Goal: Task Accomplishment & Management: Use online tool/utility

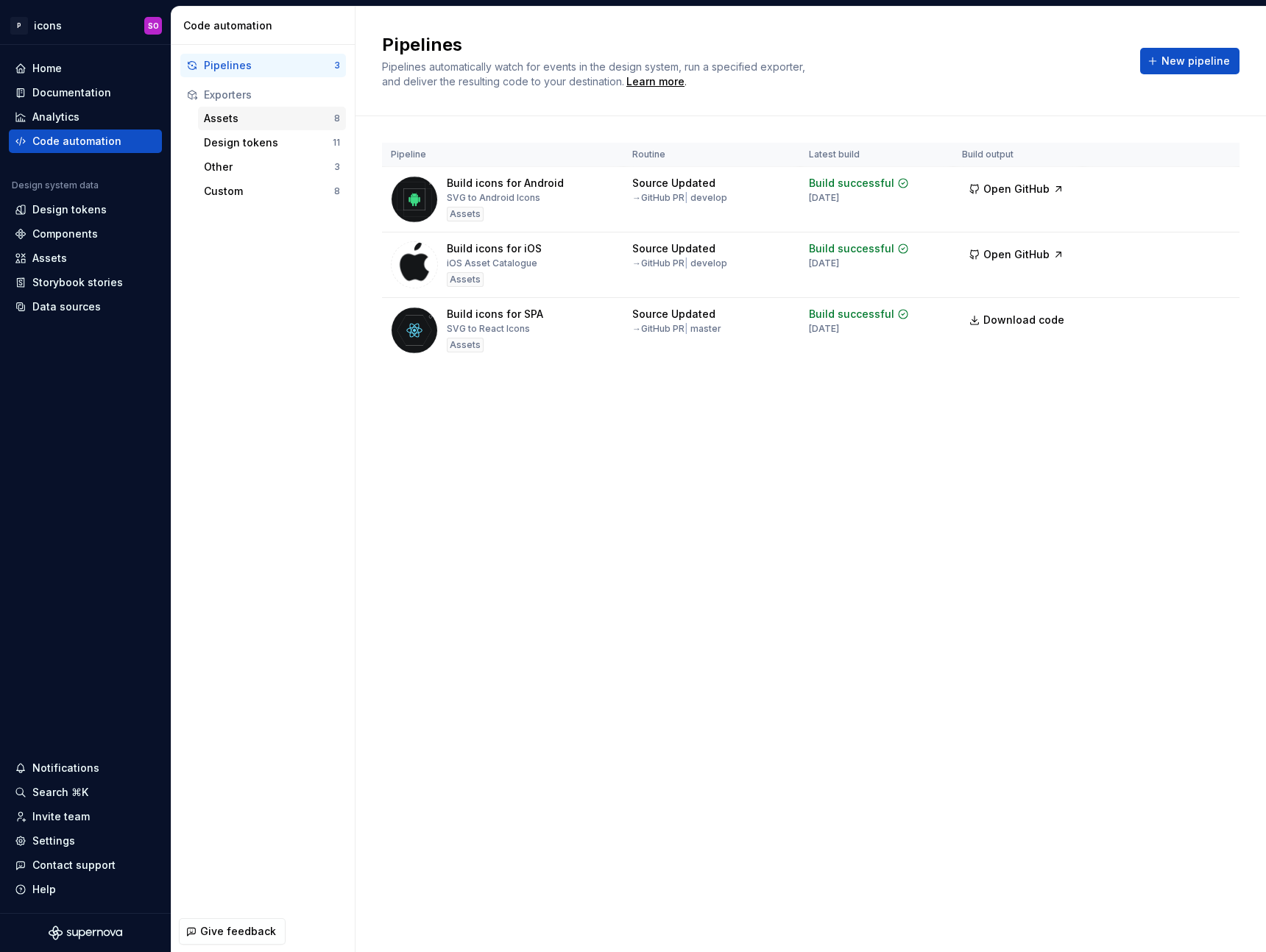
click at [261, 112] on div "Assets" at bounding box center [268, 118] width 130 height 14
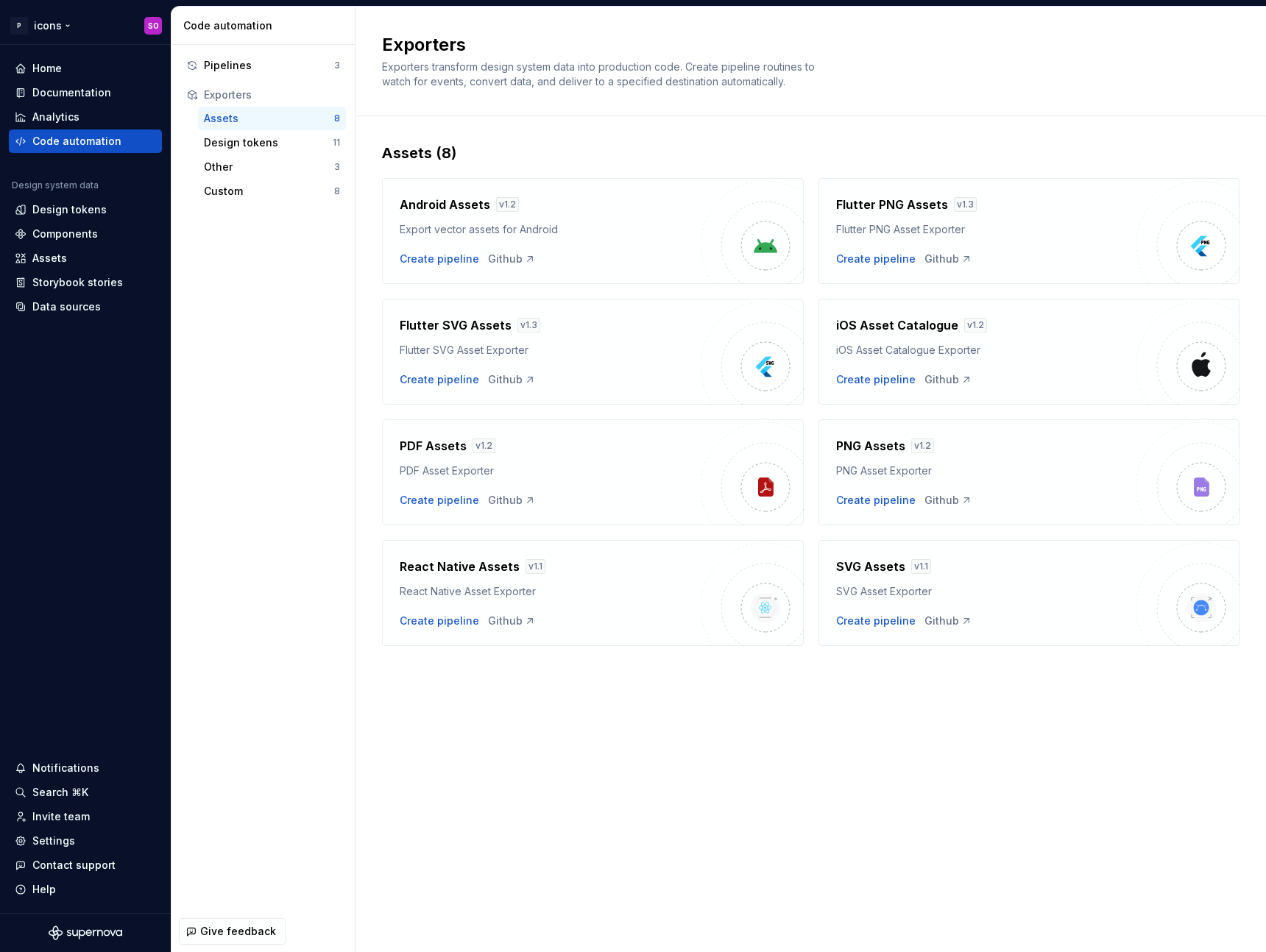
click at [77, 4] on div "P icons SO Home Documentation Analytics Code automation Design system data Desi…" at bounding box center [633, 476] width 1266 height 952
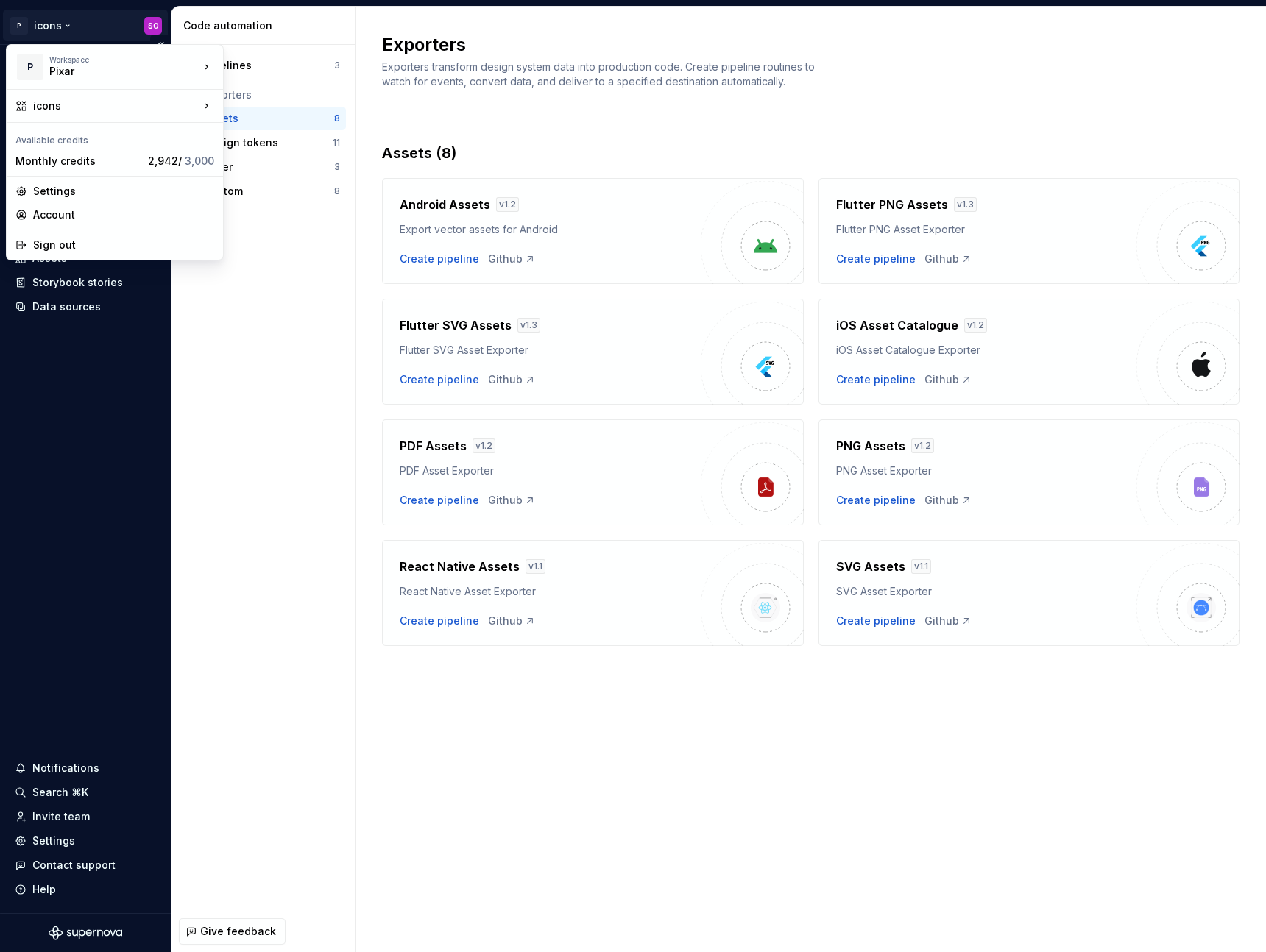
click at [74, 17] on html "P icons SO Home Documentation Analytics Code automation Design system data Desi…" at bounding box center [633, 476] width 1266 height 952
click at [268, 137] on div "illustrationIcons" at bounding box center [310, 133] width 127 height 14
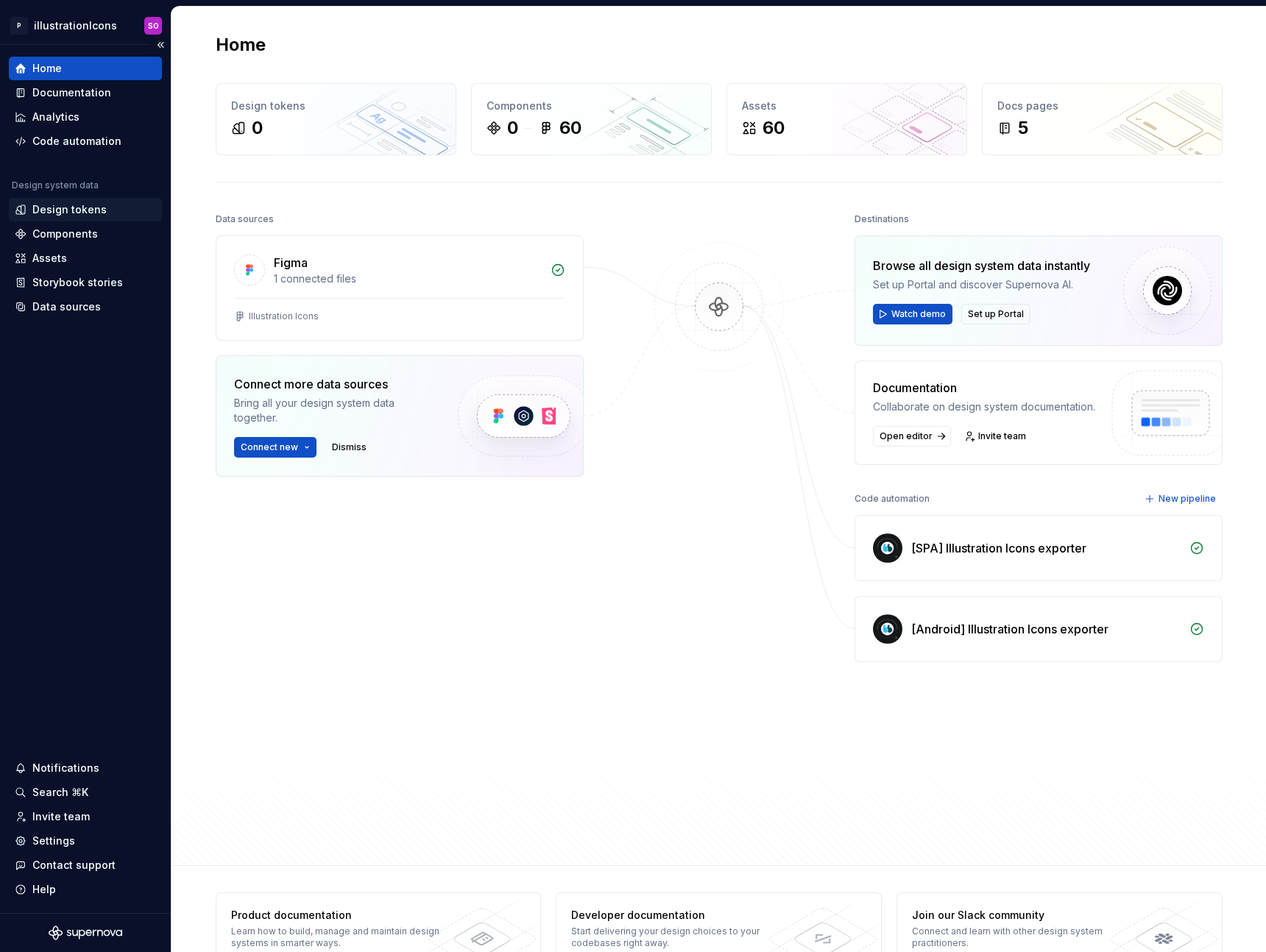
click at [70, 206] on div "Design tokens" at bounding box center [70, 209] width 74 height 14
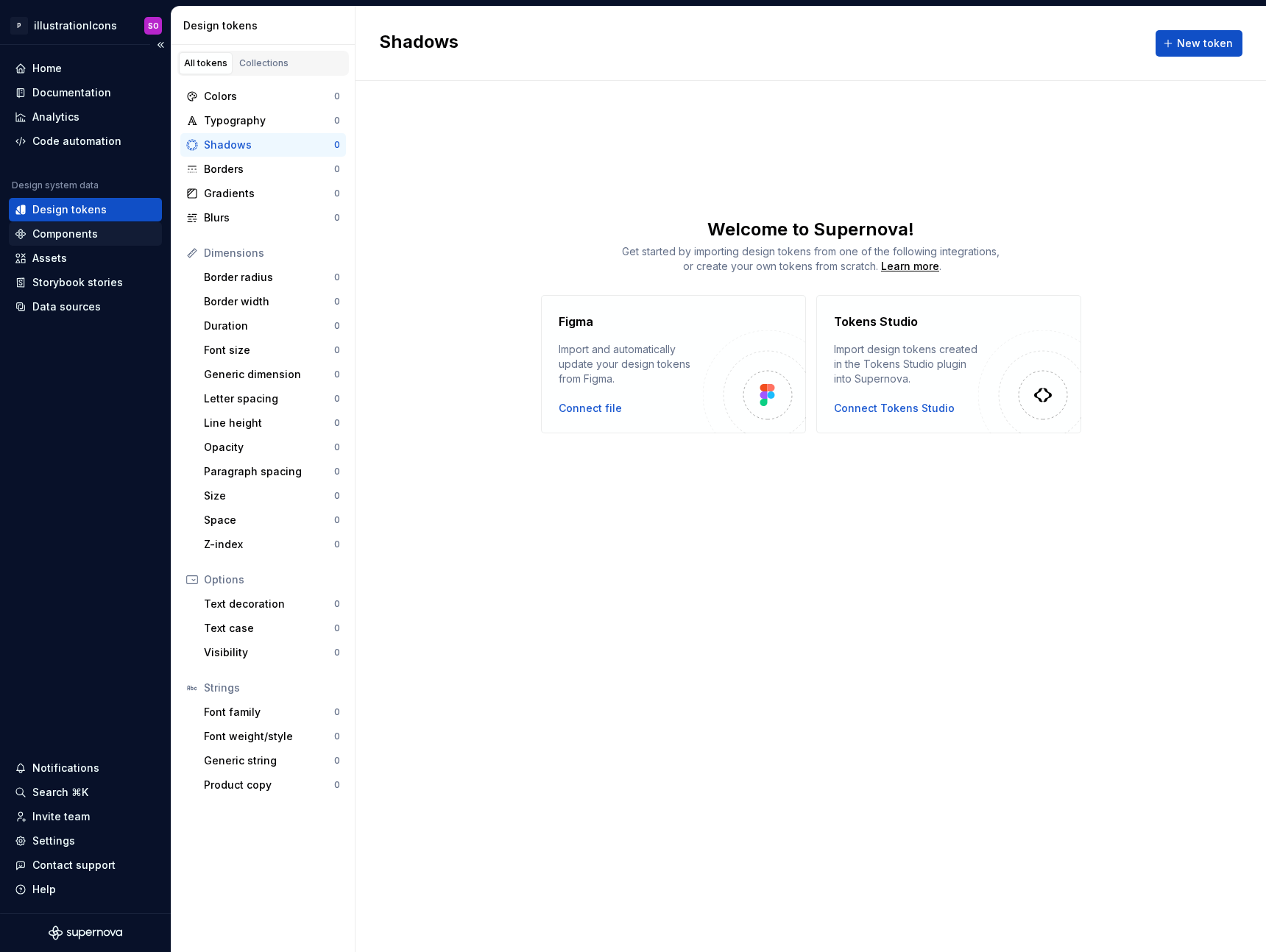
click at [67, 235] on div "Components" at bounding box center [65, 233] width 65 height 14
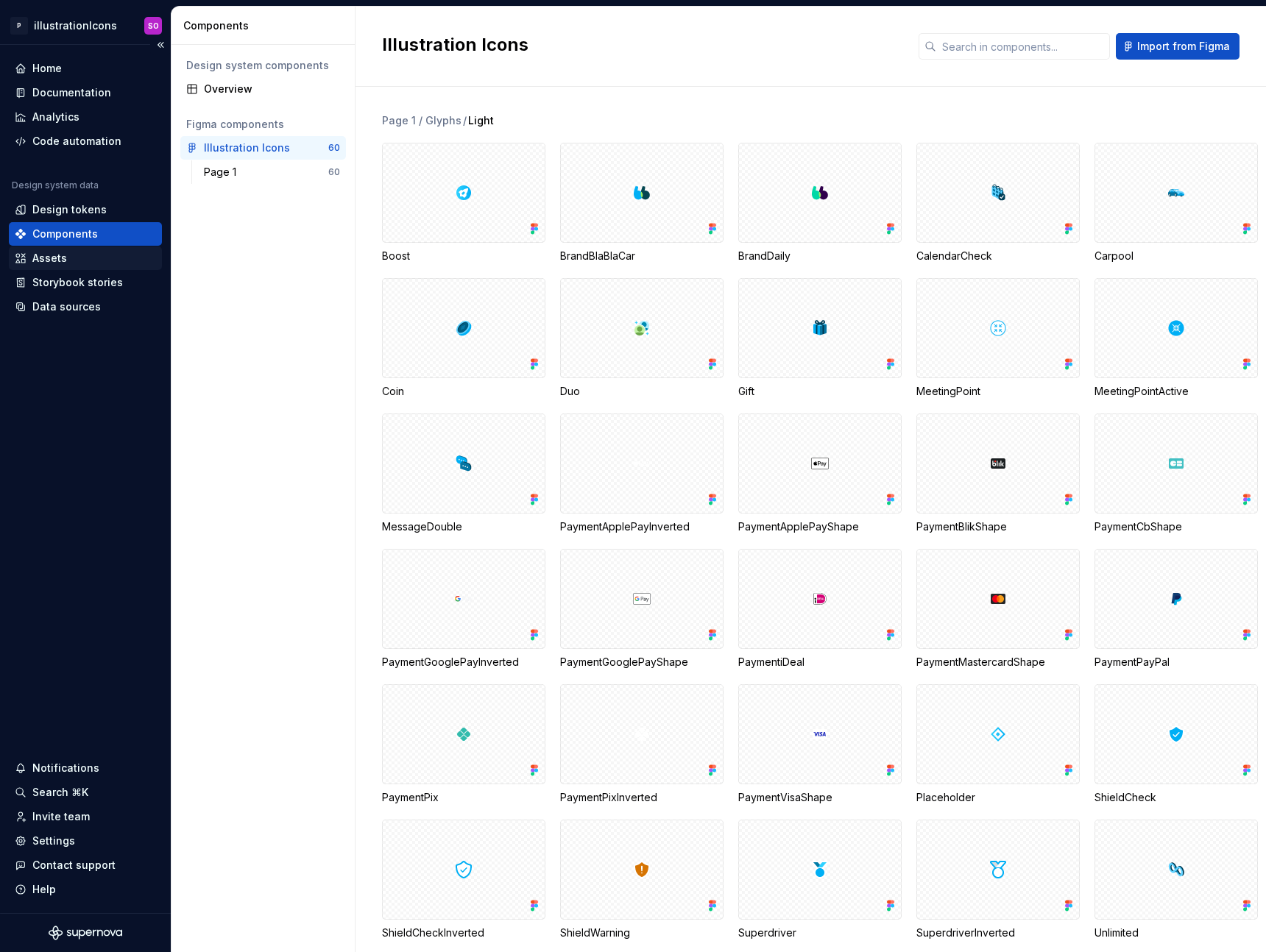
click at [69, 258] on div "Assets" at bounding box center [85, 258] width 141 height 14
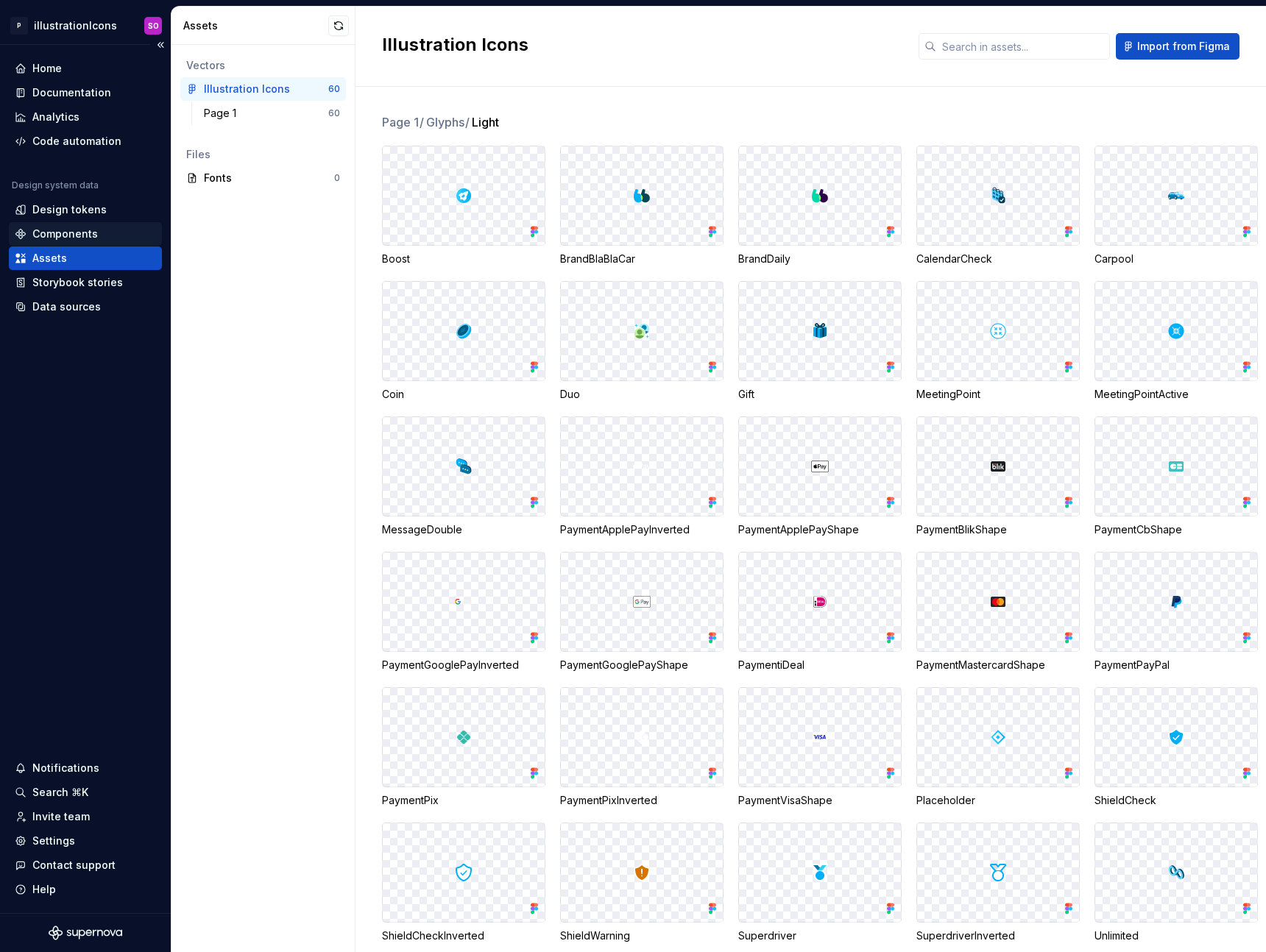
click at [106, 241] on div "Components" at bounding box center [85, 233] width 141 height 14
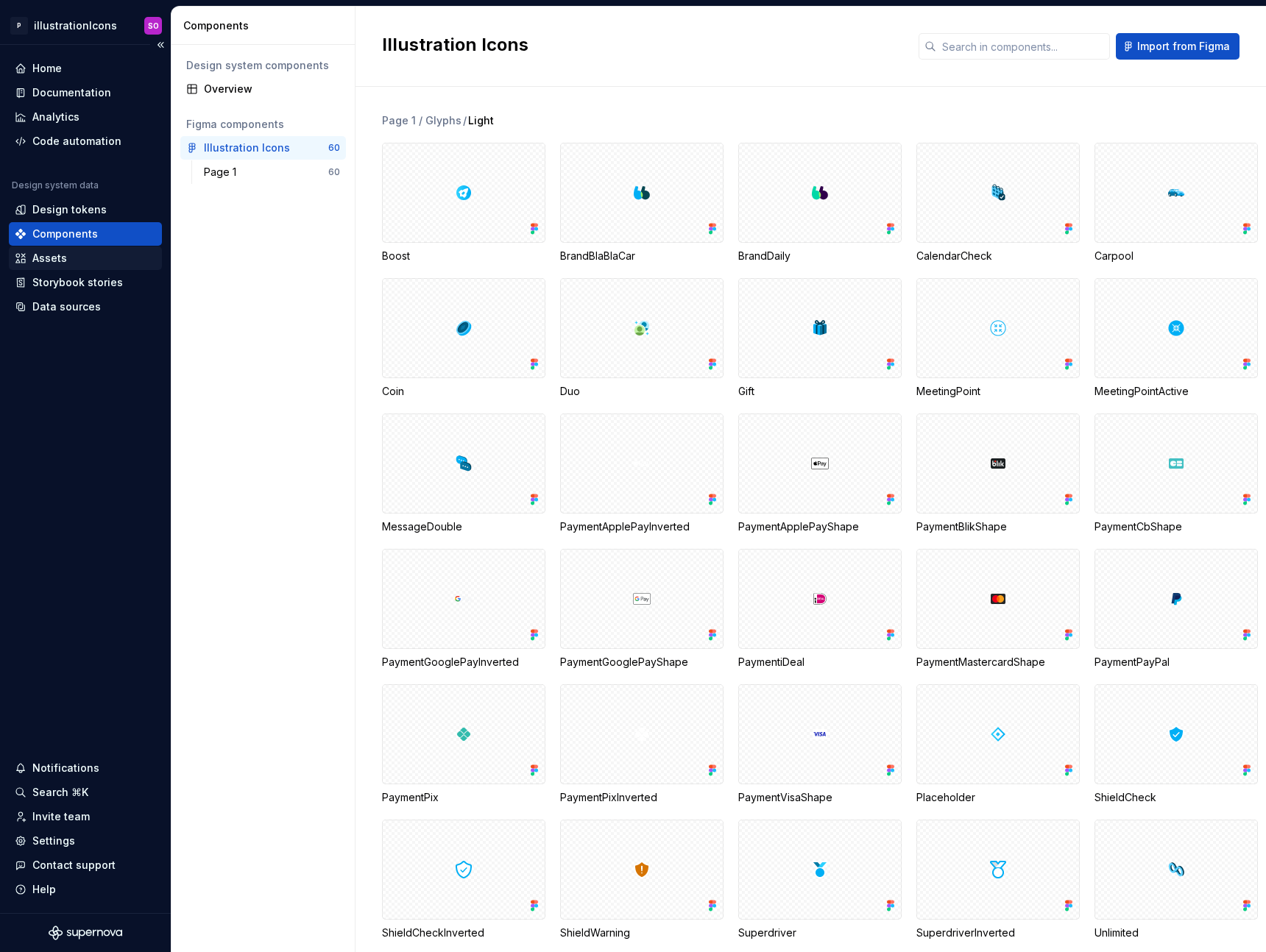
click at [98, 258] on div "Assets" at bounding box center [85, 258] width 141 height 14
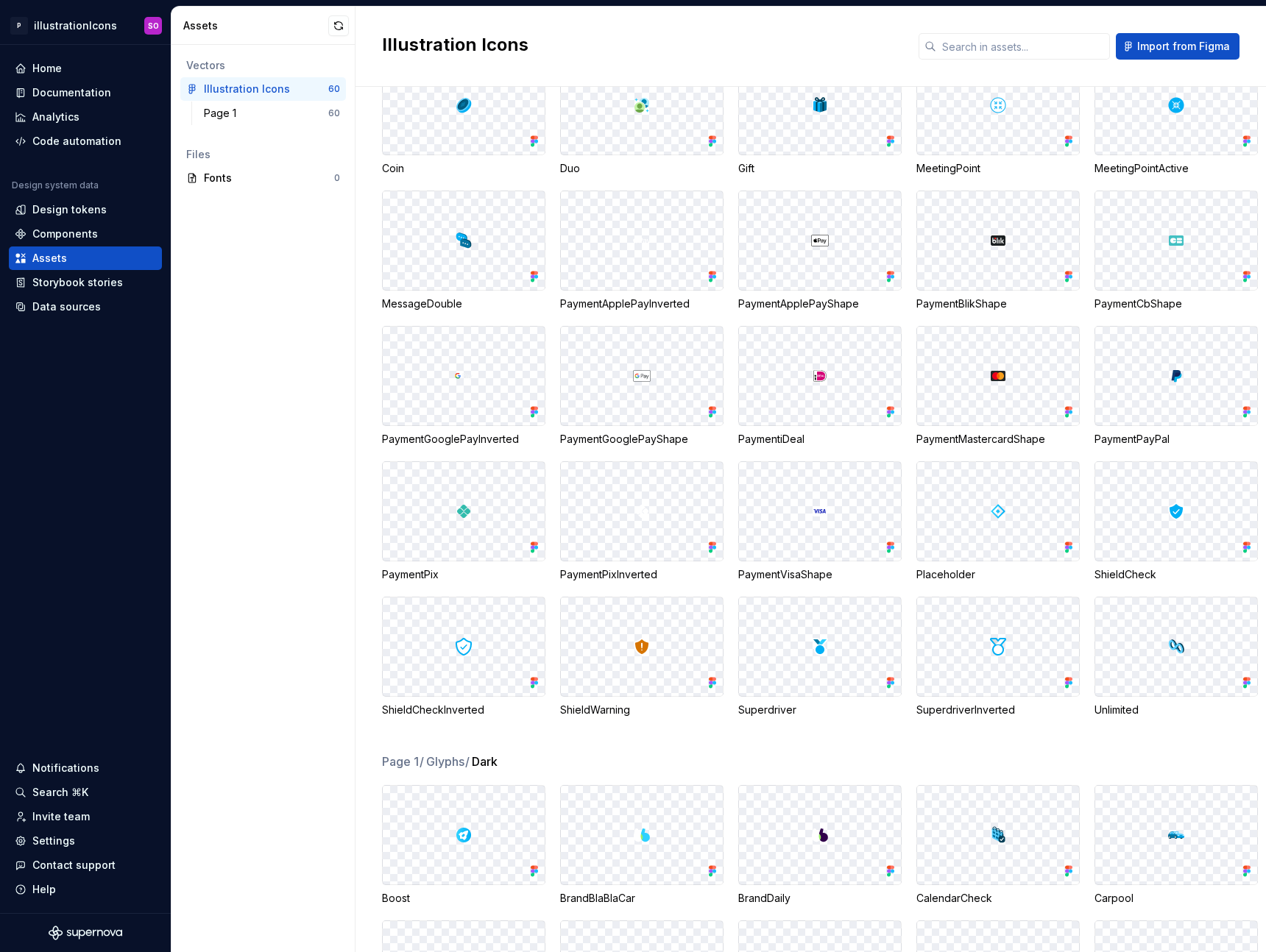
scroll to position [184, 0]
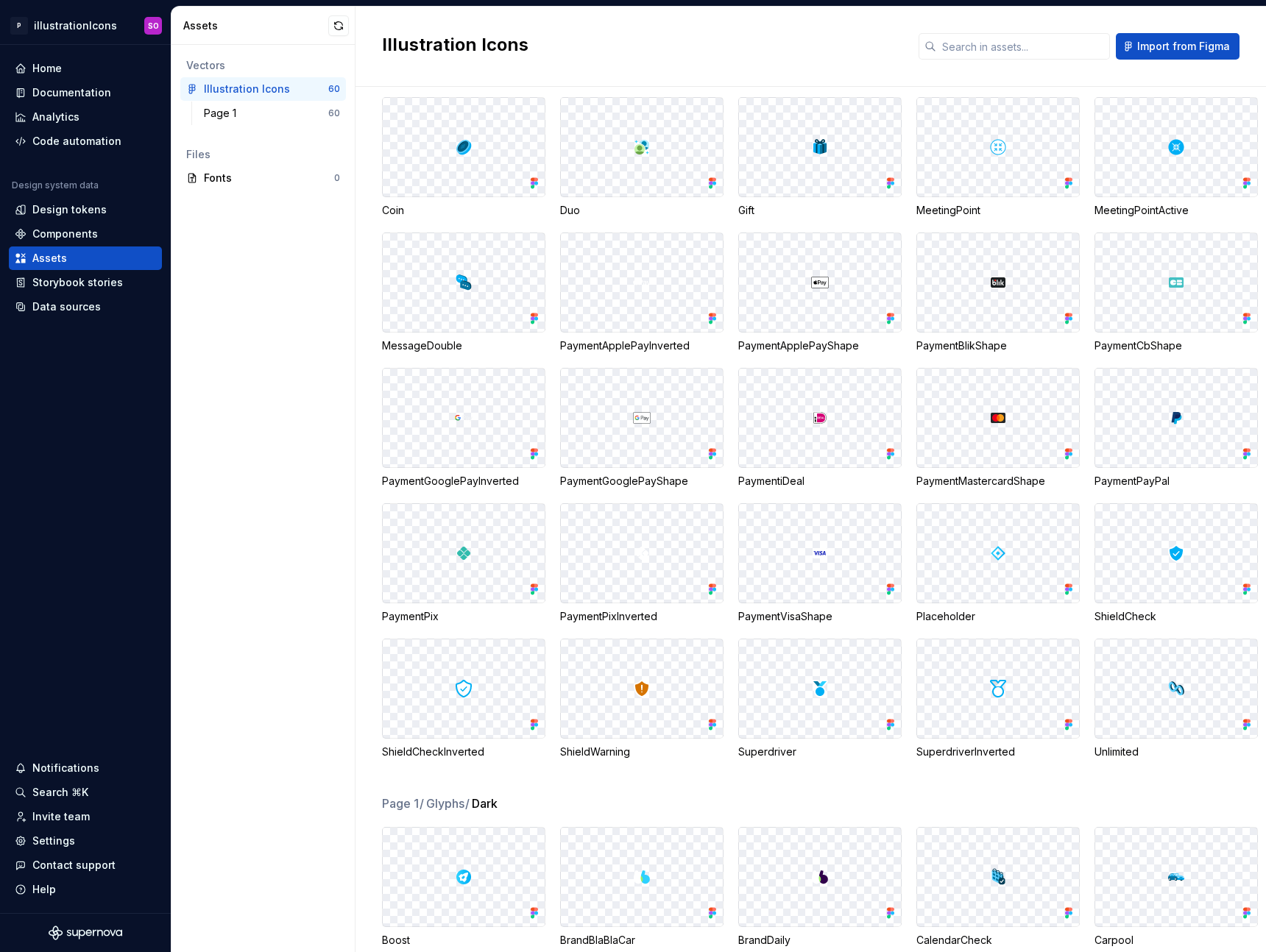
click at [723, 309] on div at bounding box center [641, 283] width 162 height 99
click at [1148, 273] on div "Boost BrandBlaBlaCar BrandDaily CalendarCheck Carpool Coin Duo Gift MeetingPoin…" at bounding box center [824, 361] width 884 height 798
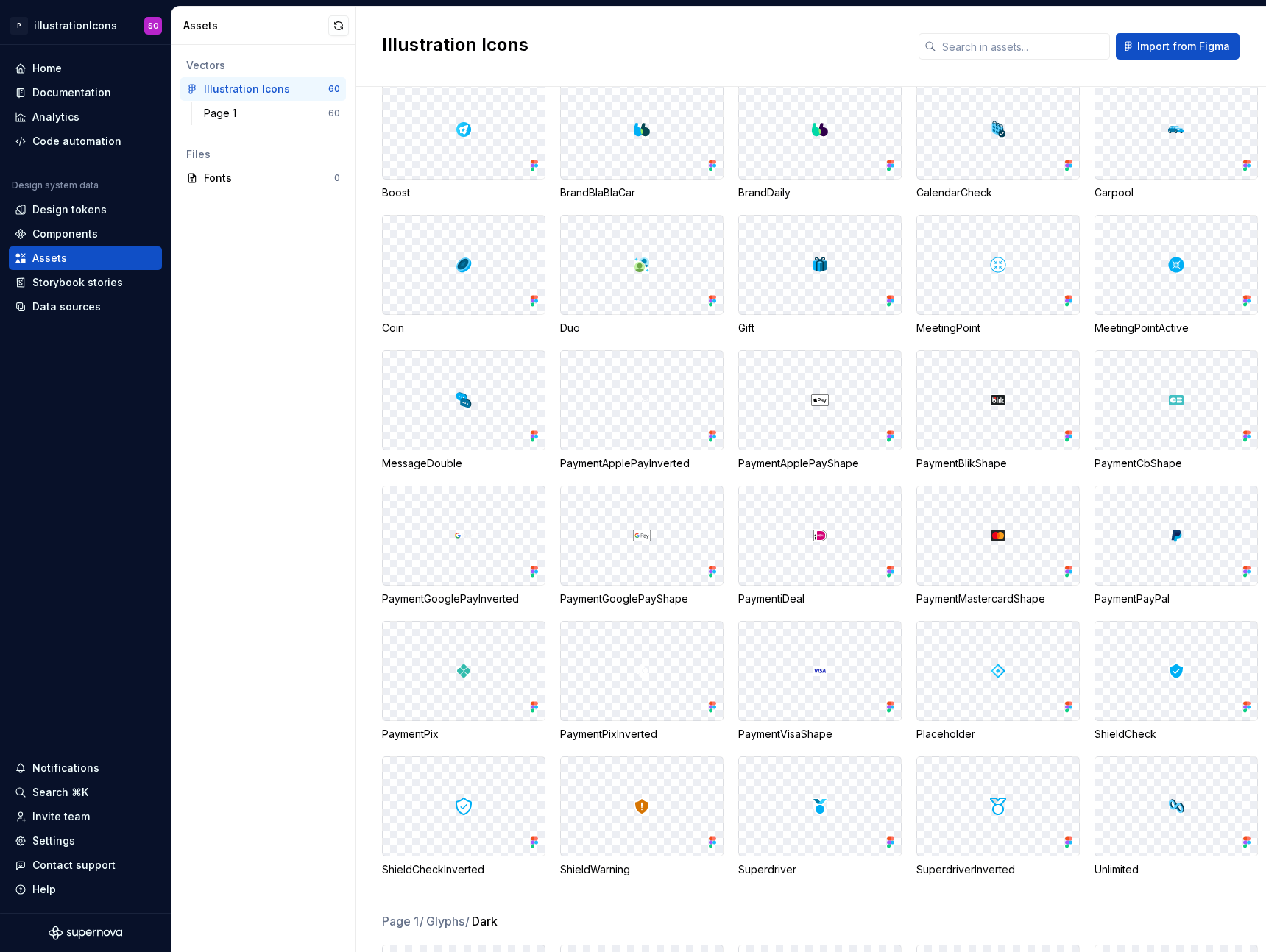
scroll to position [269, 0]
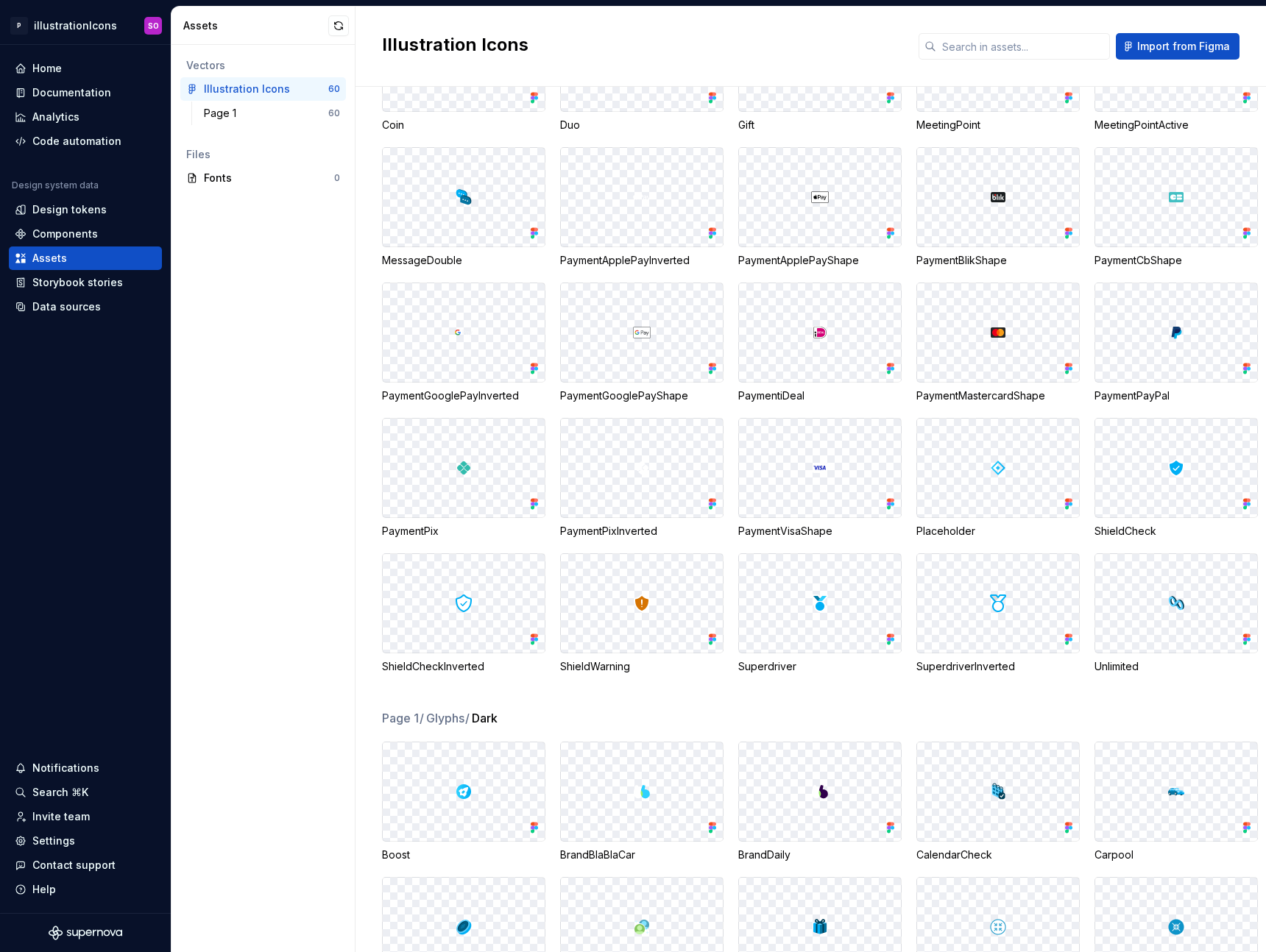
click at [1177, 526] on div "Boost BrandBlaBlaCar BrandDaily CalendarCheck Carpool Coin Duo Gift MeetingPoin…" at bounding box center [824, 275] width 884 height 798
click at [248, 256] on div "Vectors Illustration Icons 60 Page 1 60 Files Fonts 0" at bounding box center [263, 498] width 183 height 907
click at [69, 67] on div "Home" at bounding box center [85, 68] width 141 height 14
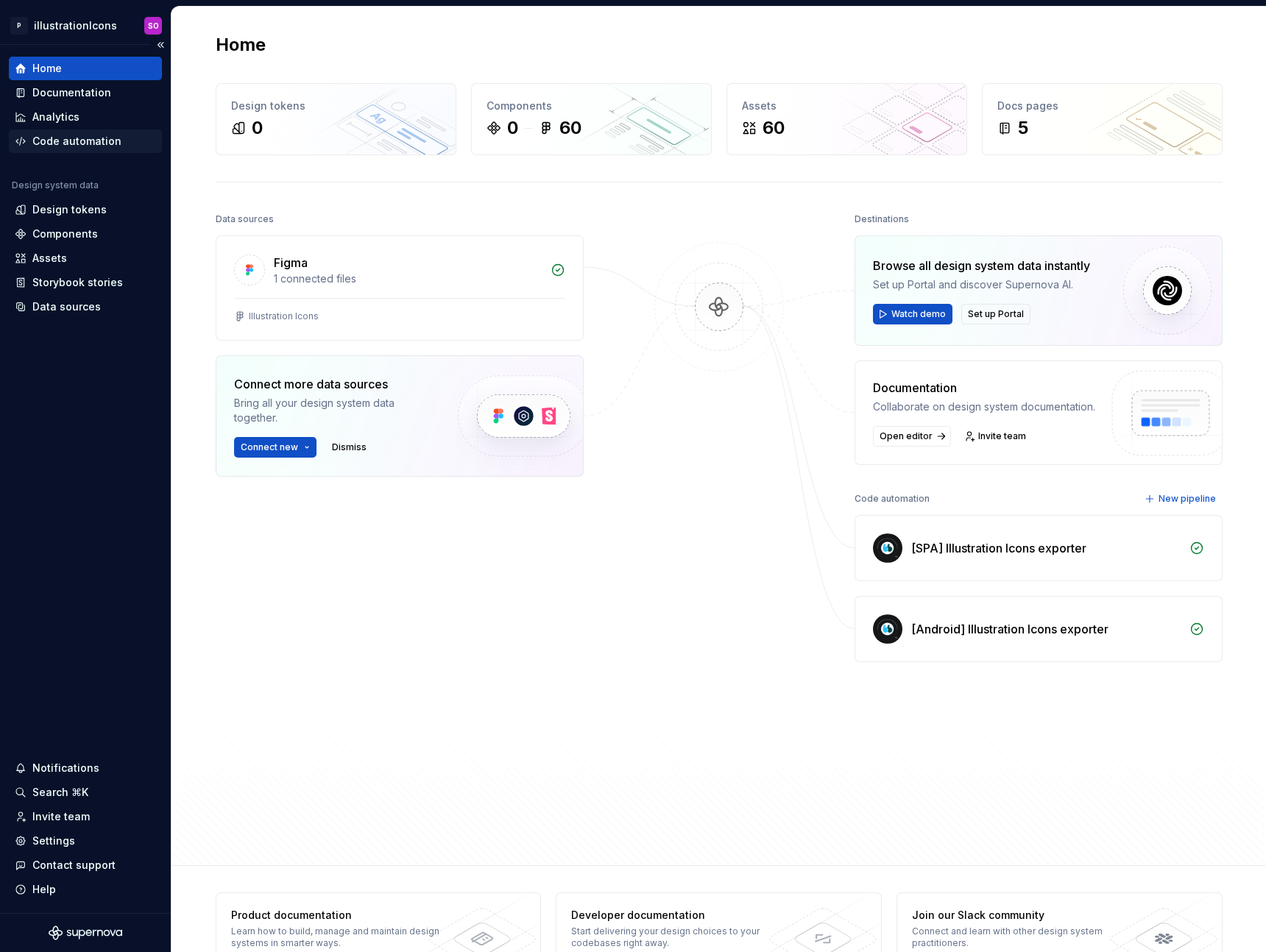
click at [90, 141] on div "Code automation" at bounding box center [77, 141] width 89 height 14
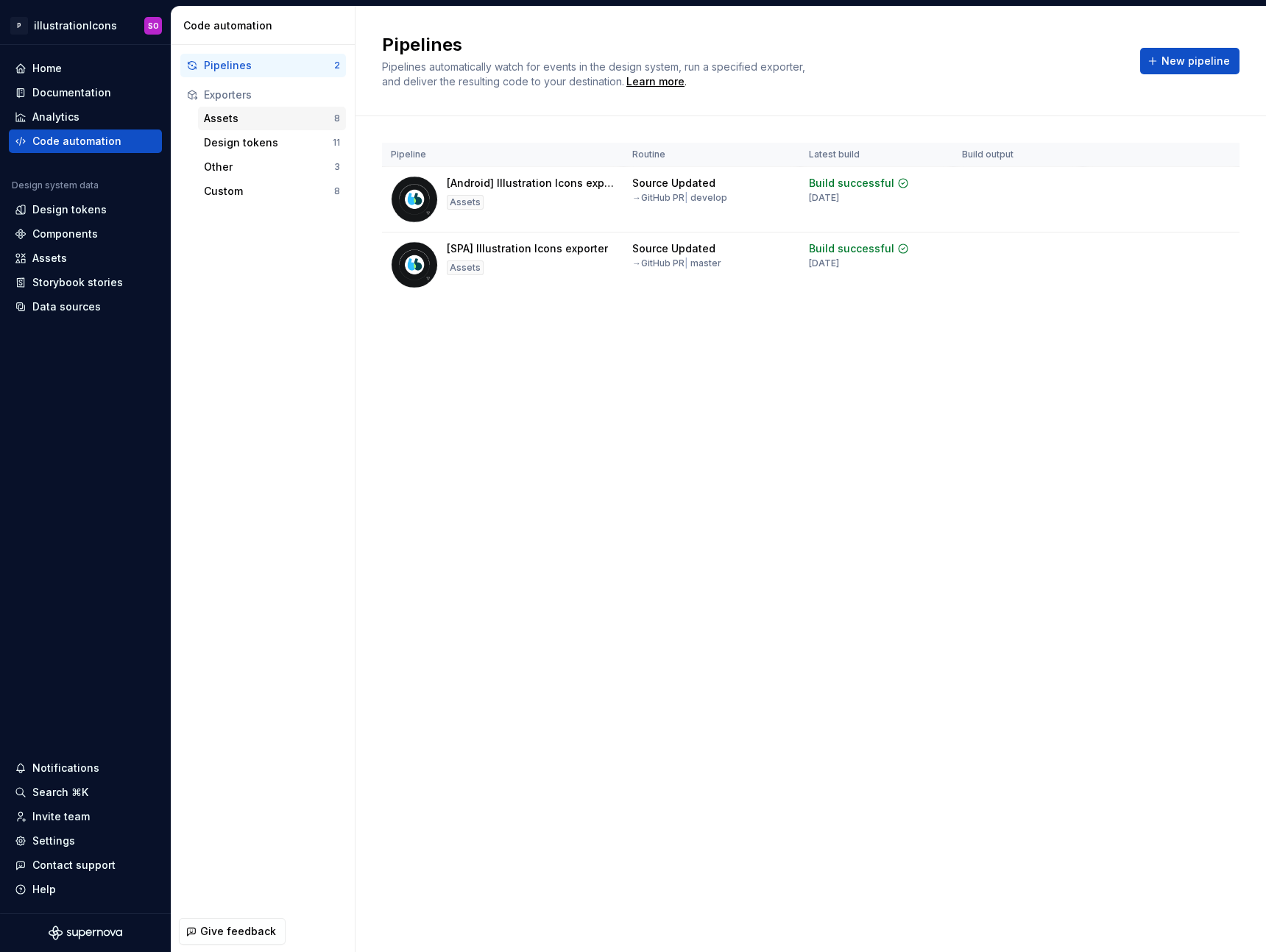
click at [259, 115] on div "Assets" at bounding box center [268, 118] width 130 height 14
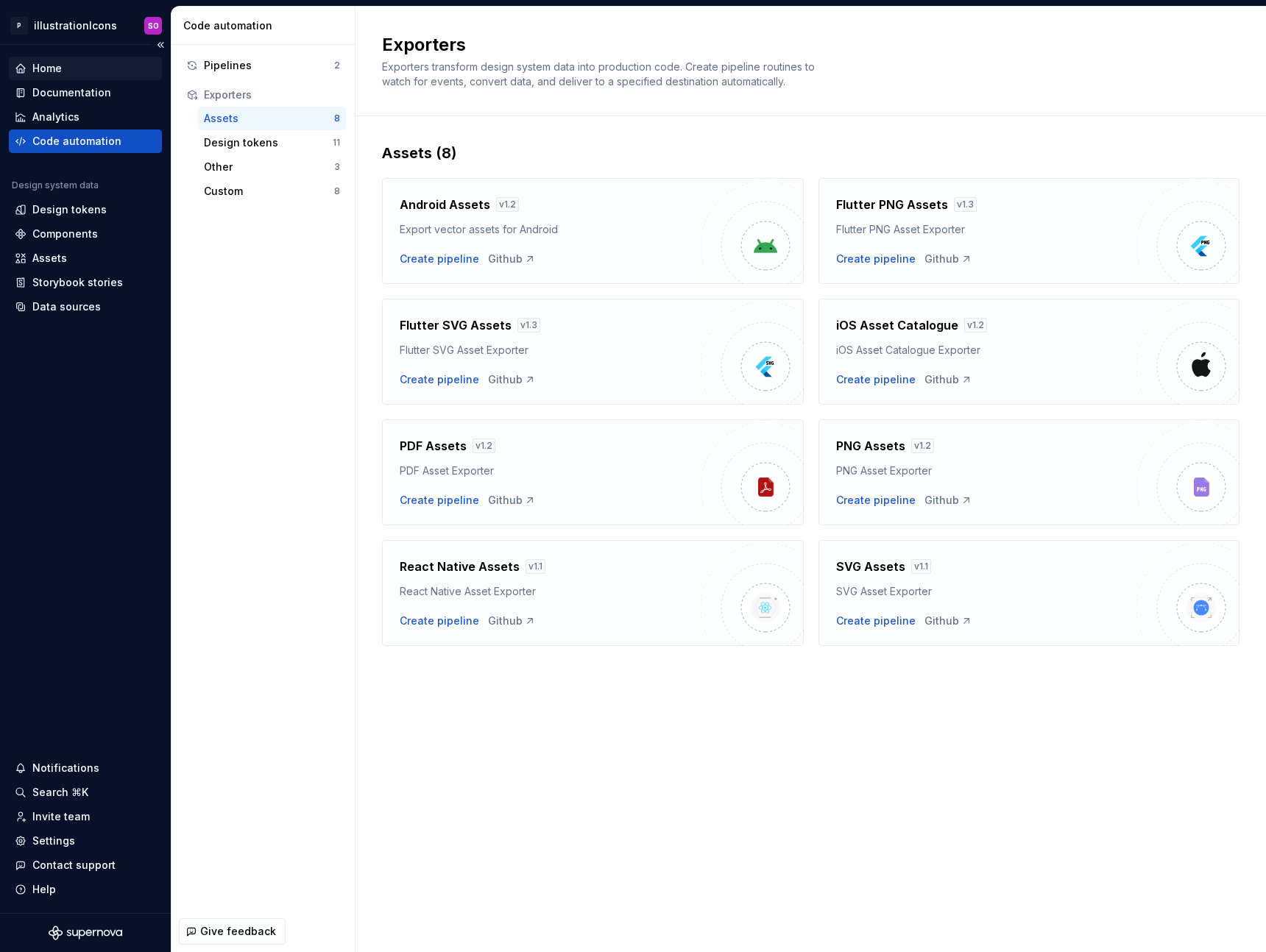
click at [49, 66] on div "Home" at bounding box center [47, 68] width 30 height 14
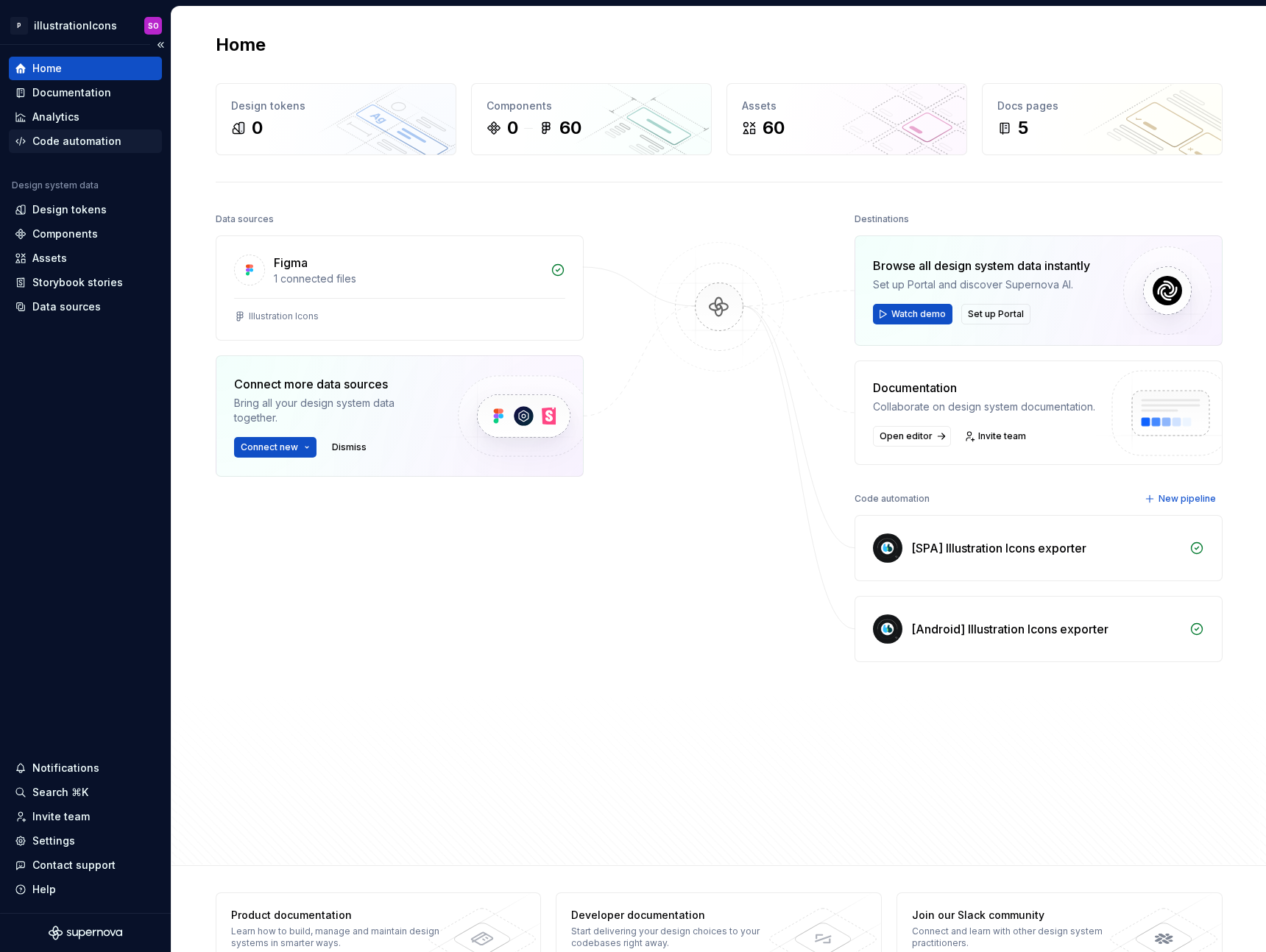
click at [87, 134] on div "Code automation" at bounding box center [77, 141] width 89 height 14
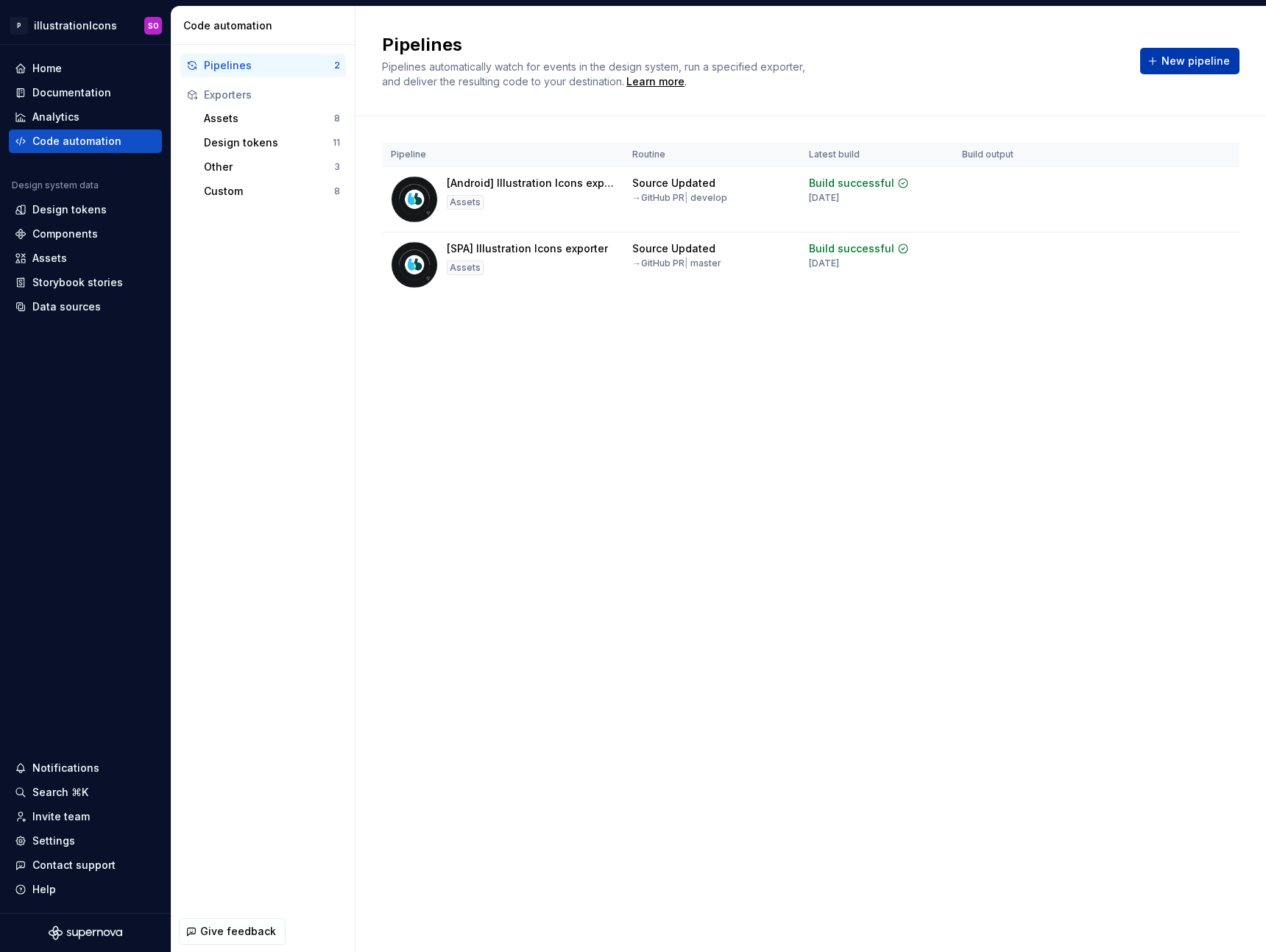
click at [1204, 62] on span "New pipeline" at bounding box center [1195, 61] width 68 height 14
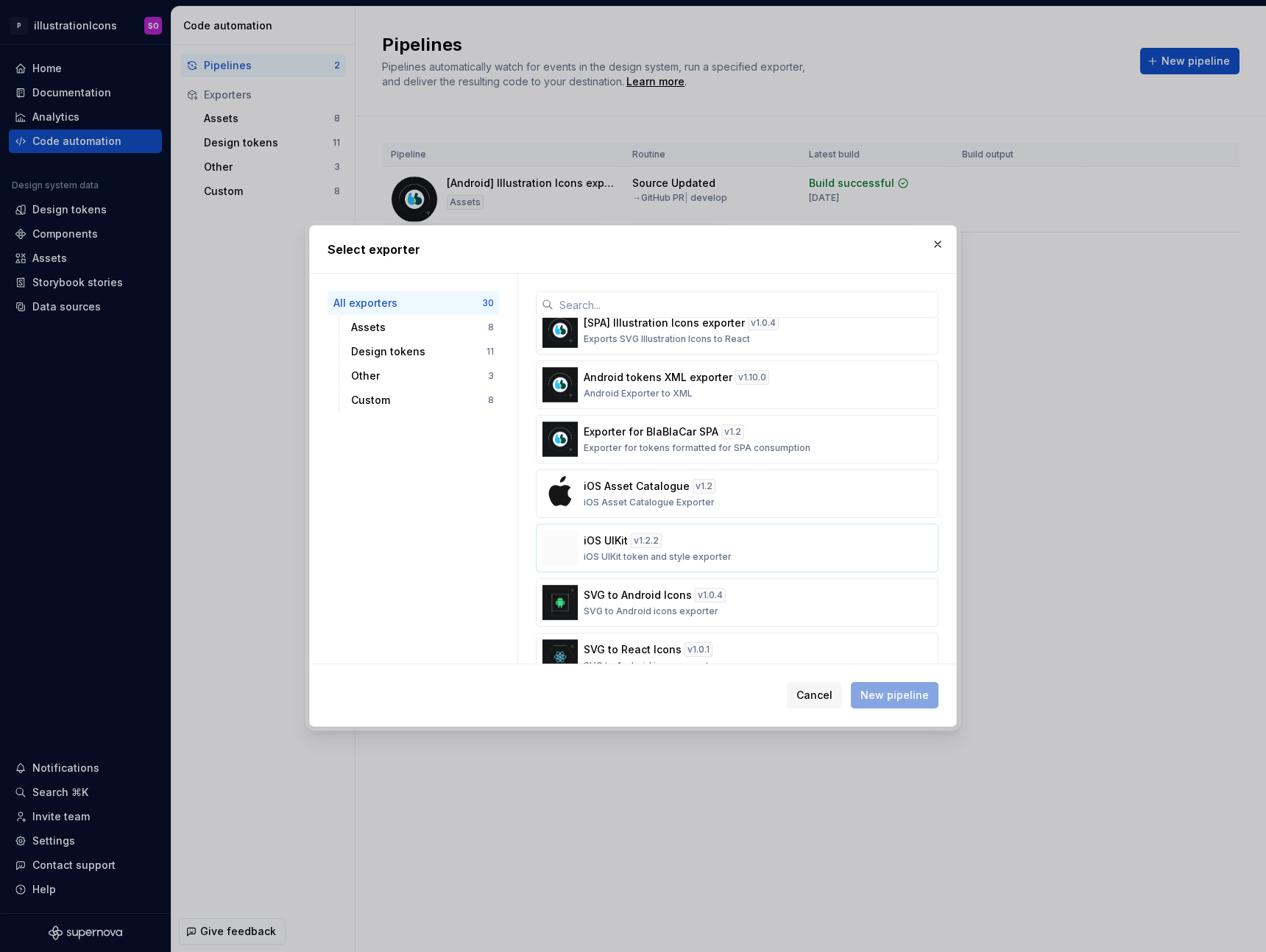
scroll to position [1417, 0]
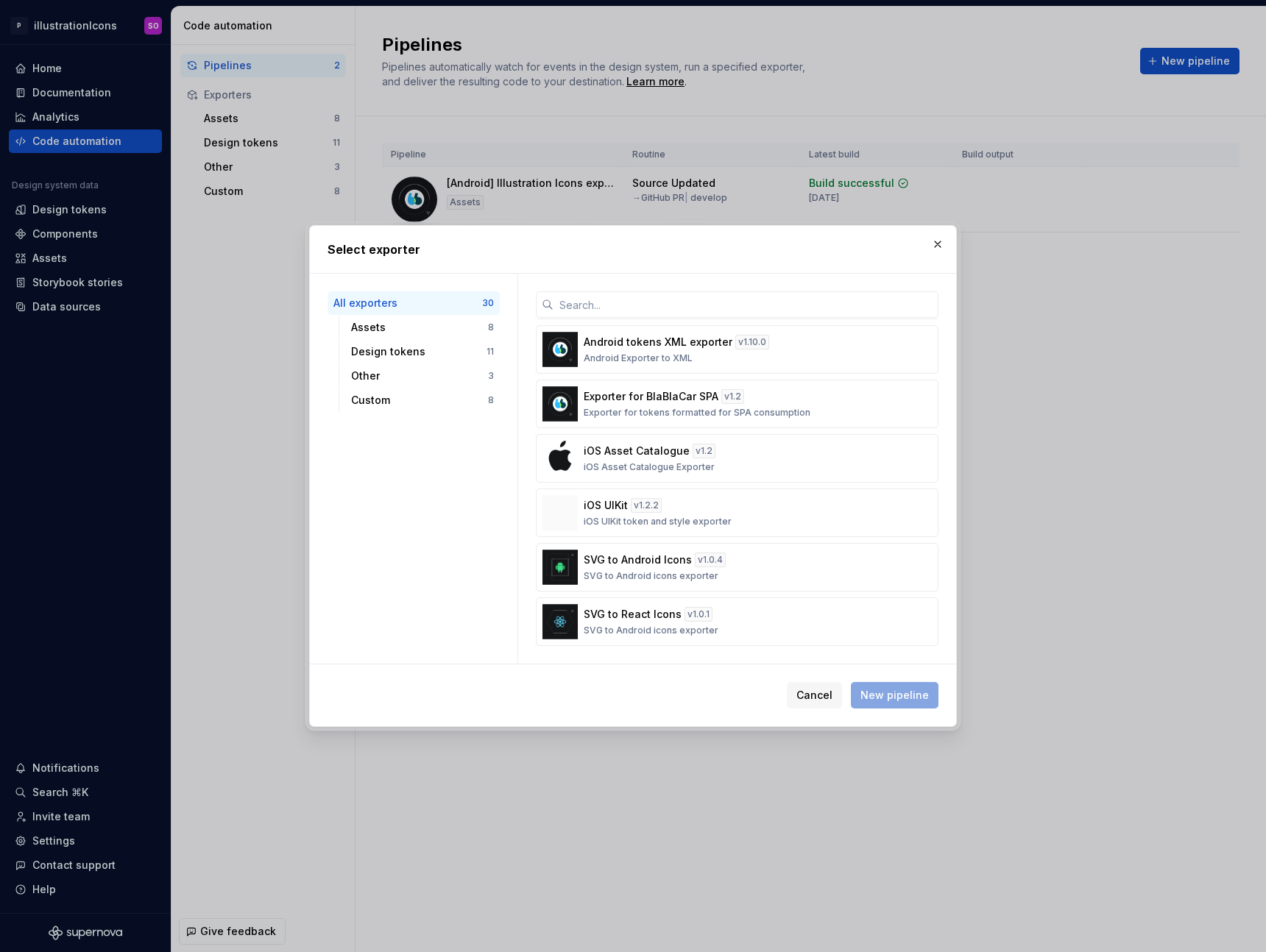
click at [832, 698] on span "Cancel" at bounding box center [814, 694] width 36 height 14
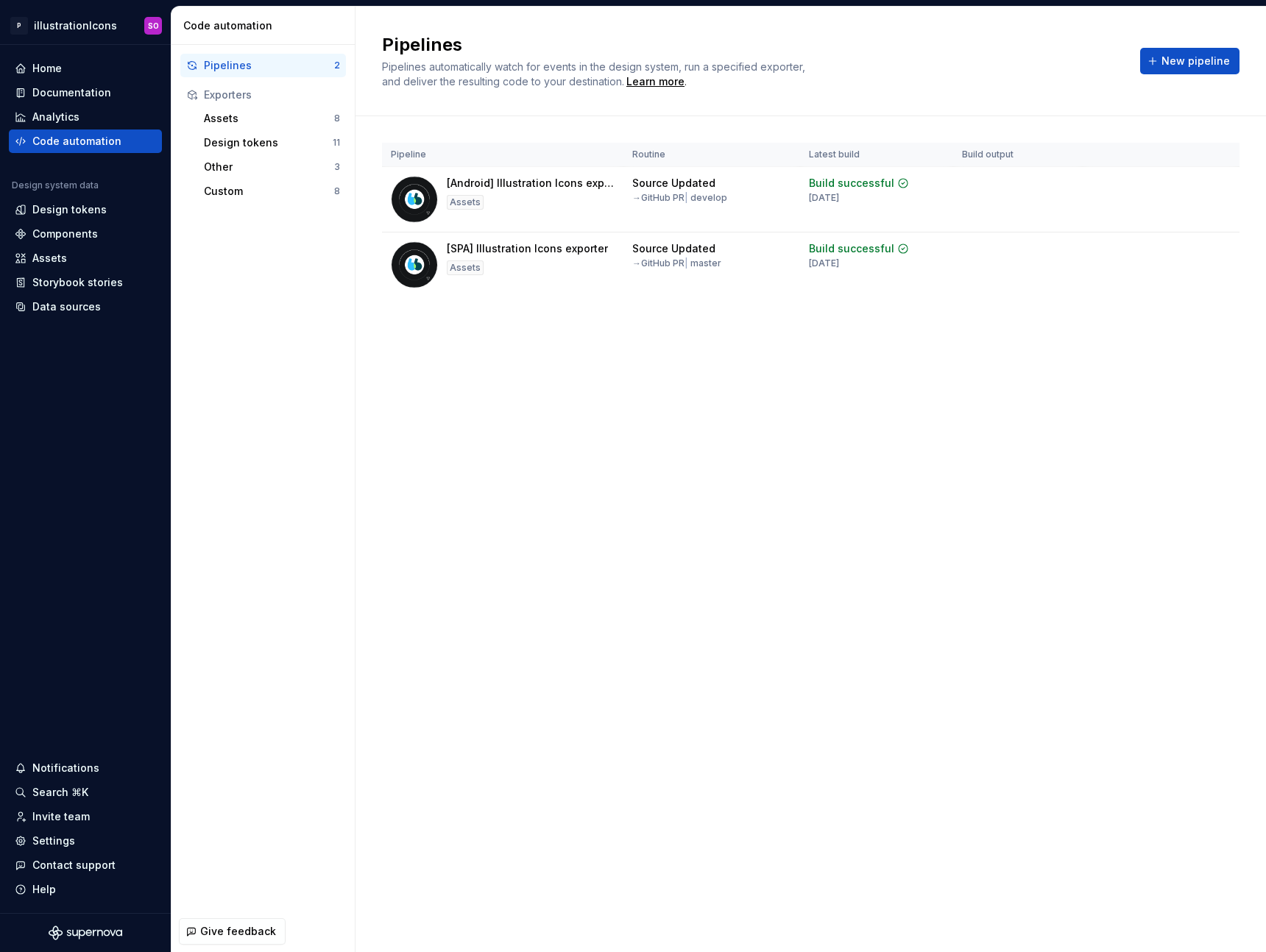
click at [550, 426] on div "Pipelines Pipelines automatically watch for events in the design system, run a …" at bounding box center [811, 479] width 910 height 945
click at [1201, 57] on span "New pipeline" at bounding box center [1195, 61] width 68 height 14
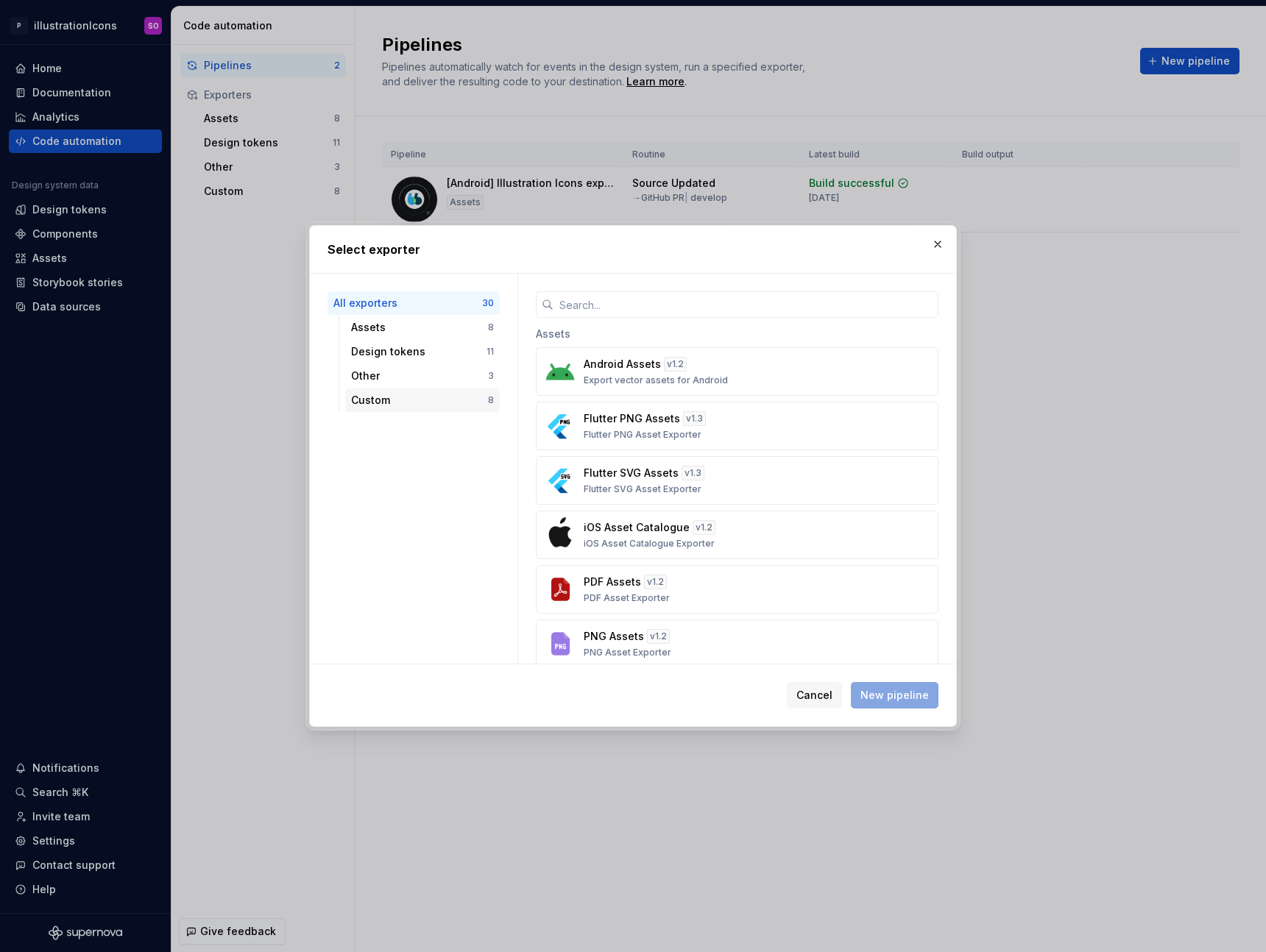
click at [429, 401] on div "Custom" at bounding box center [419, 400] width 137 height 14
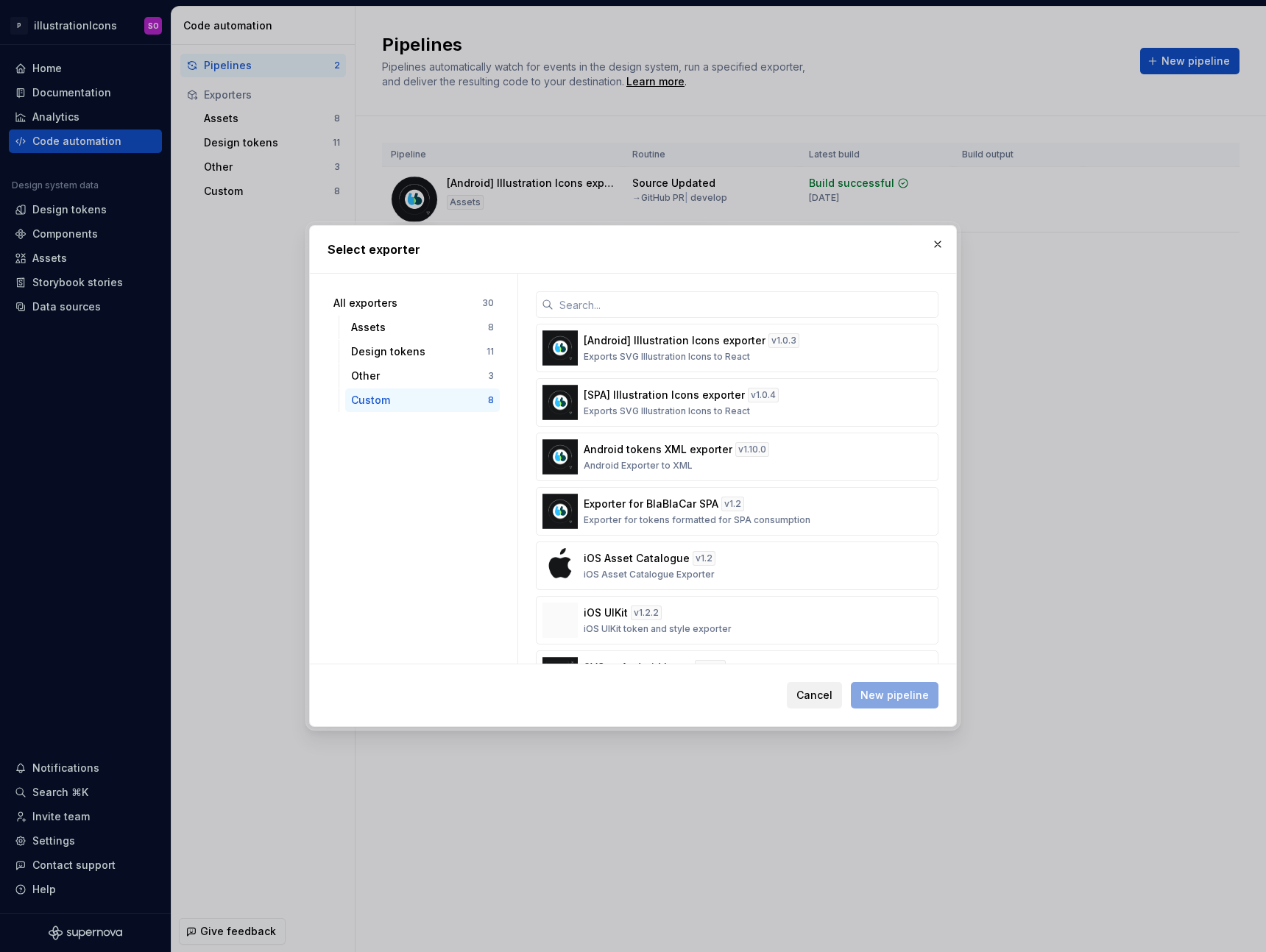
click at [820, 702] on span "Cancel" at bounding box center [814, 694] width 36 height 14
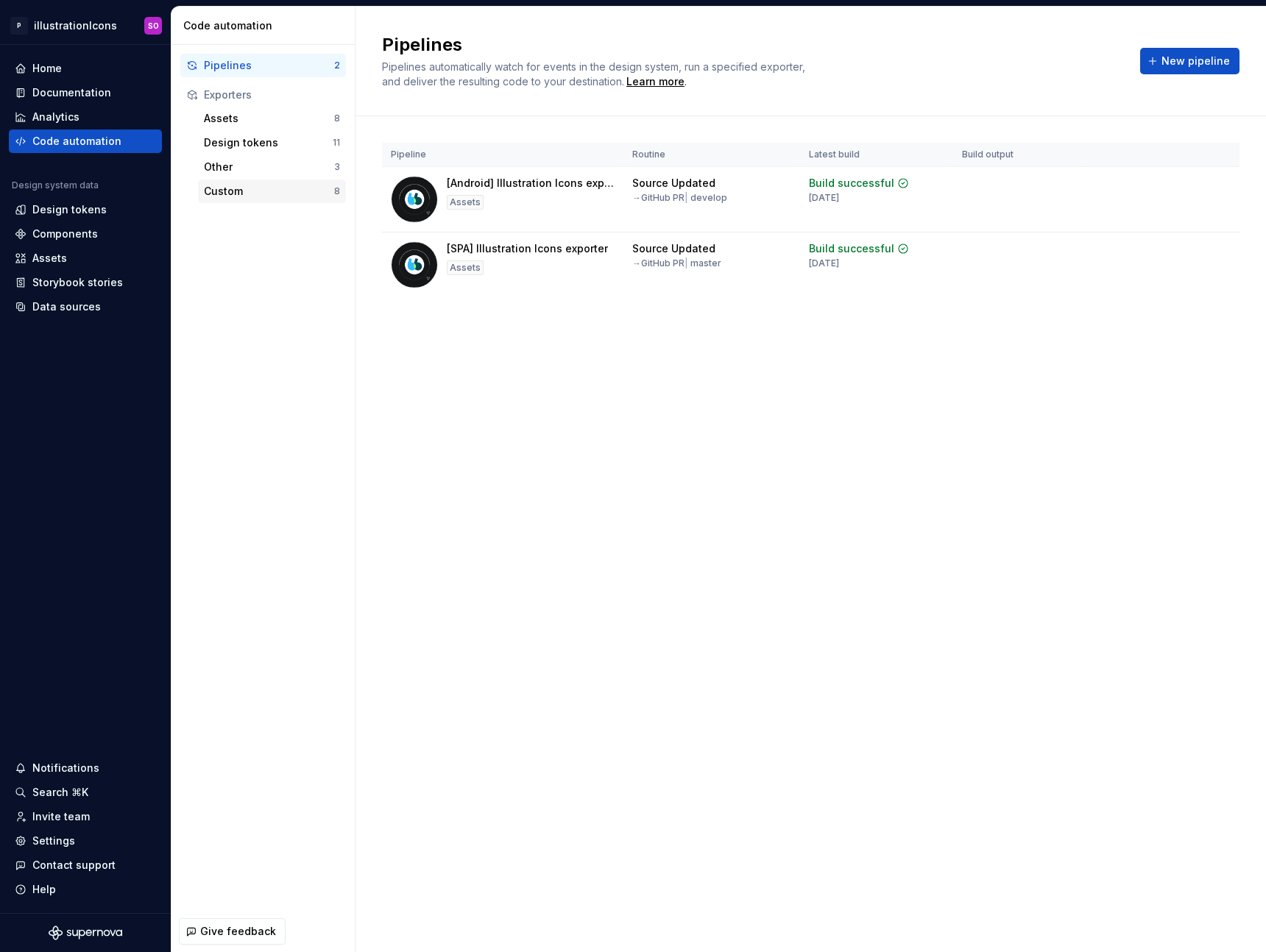
click at [245, 188] on div "Custom" at bounding box center [268, 191] width 130 height 14
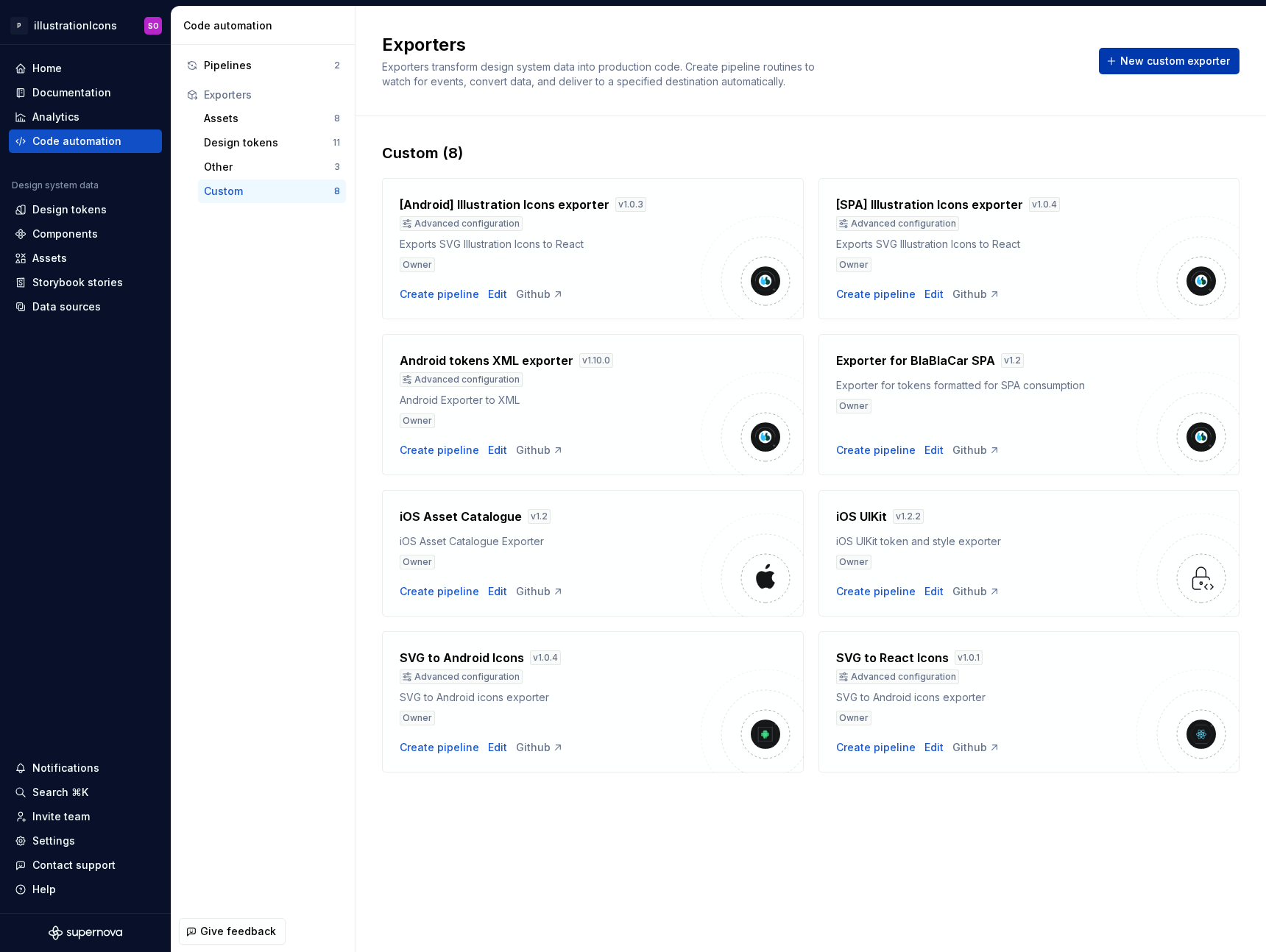
click at [1177, 64] on span "New custom exporter" at bounding box center [1175, 61] width 109 height 14
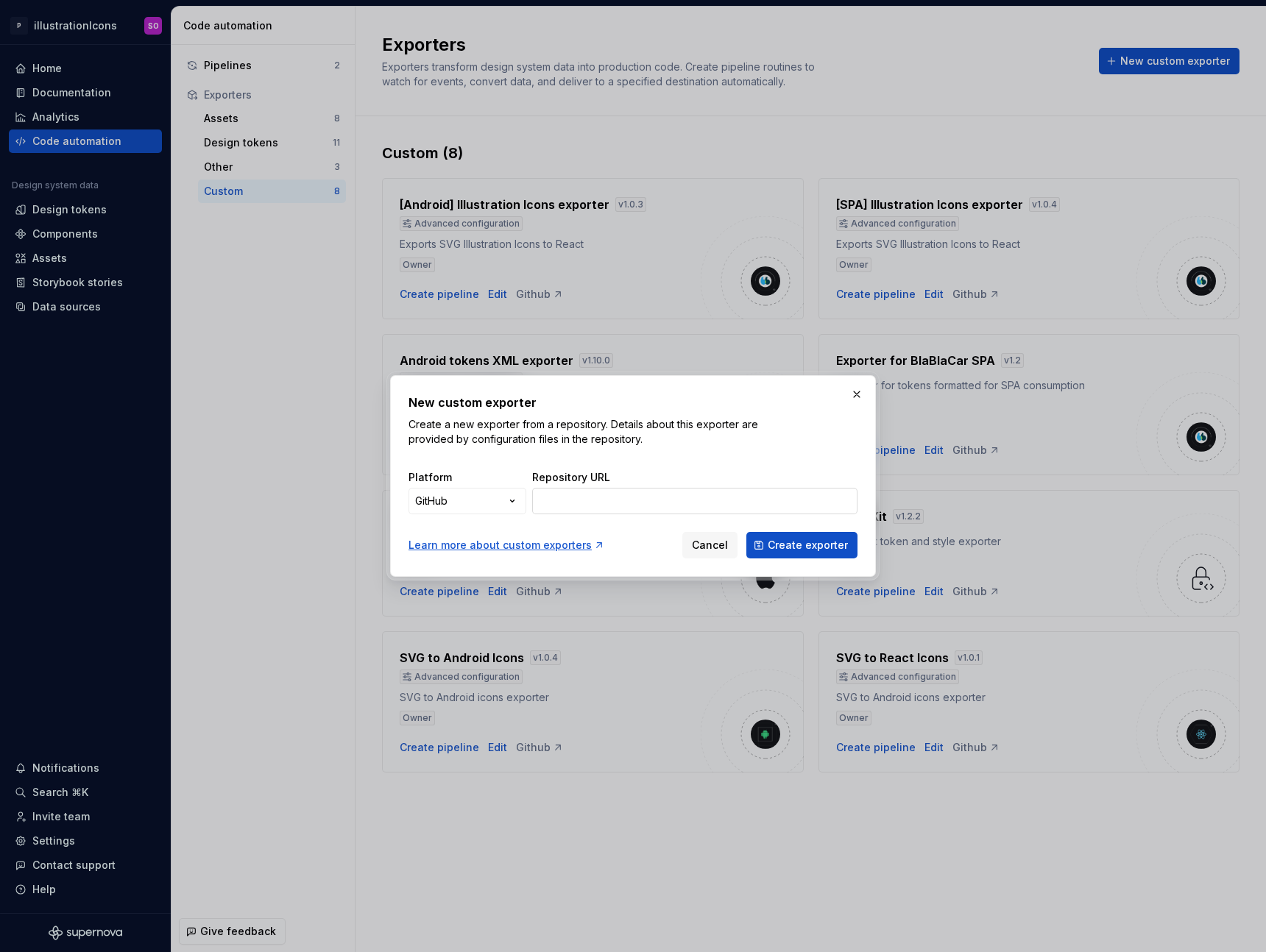
click at [597, 498] on input "Repository URL" at bounding box center [695, 501] width 325 height 27
click at [638, 501] on input "Repository URL" at bounding box center [695, 501] width 325 height 27
paste input "[URL][DOMAIN_NAME]"
type input "[URL][DOMAIN_NAME]"
click at [711, 548] on span "Cancel" at bounding box center [709, 545] width 36 height 14
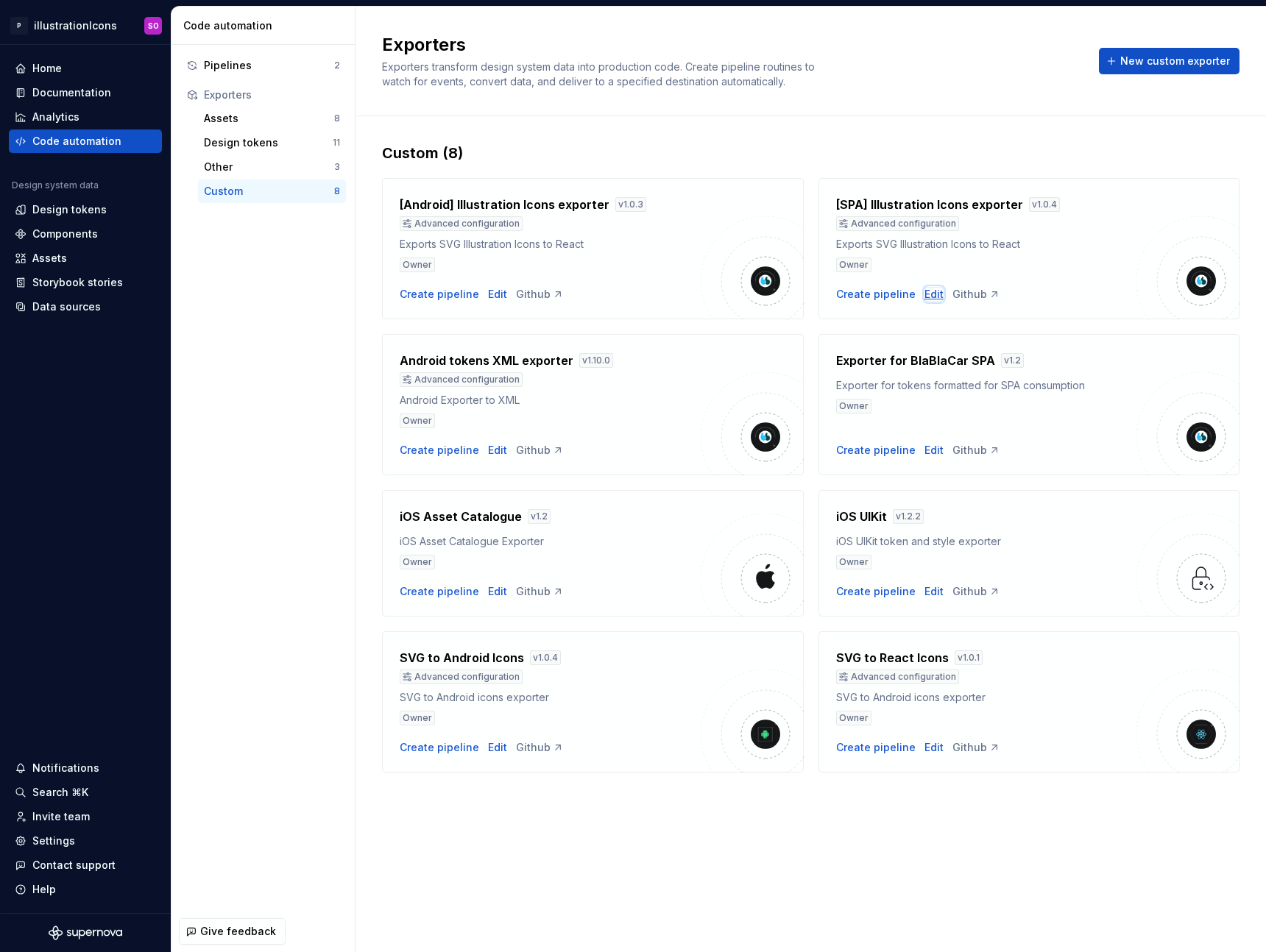
click at [929, 296] on div "Edit" at bounding box center [933, 294] width 19 height 14
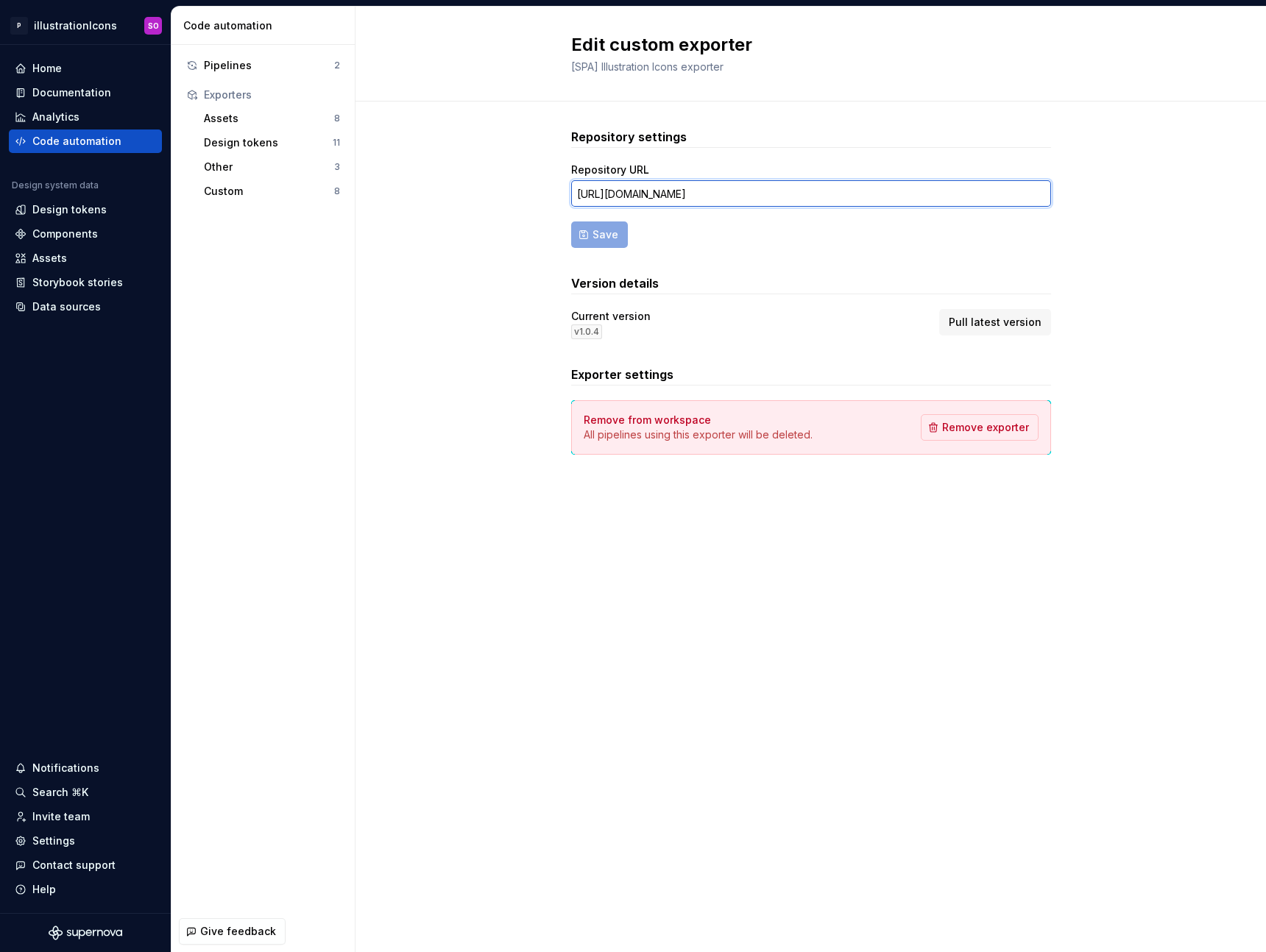
scroll to position [0, 57]
drag, startPoint x: 881, startPoint y: 195, endPoint x: 1055, endPoint y: 195, distance: 174.0
click at [1055, 195] on div "Repository settings Repository URL [URL][DOMAIN_NAME] Save Version details Curr…" at bounding box center [811, 306] width 910 height 409
click at [721, 188] on input "[URL][DOMAIN_NAME]" at bounding box center [811, 193] width 479 height 27
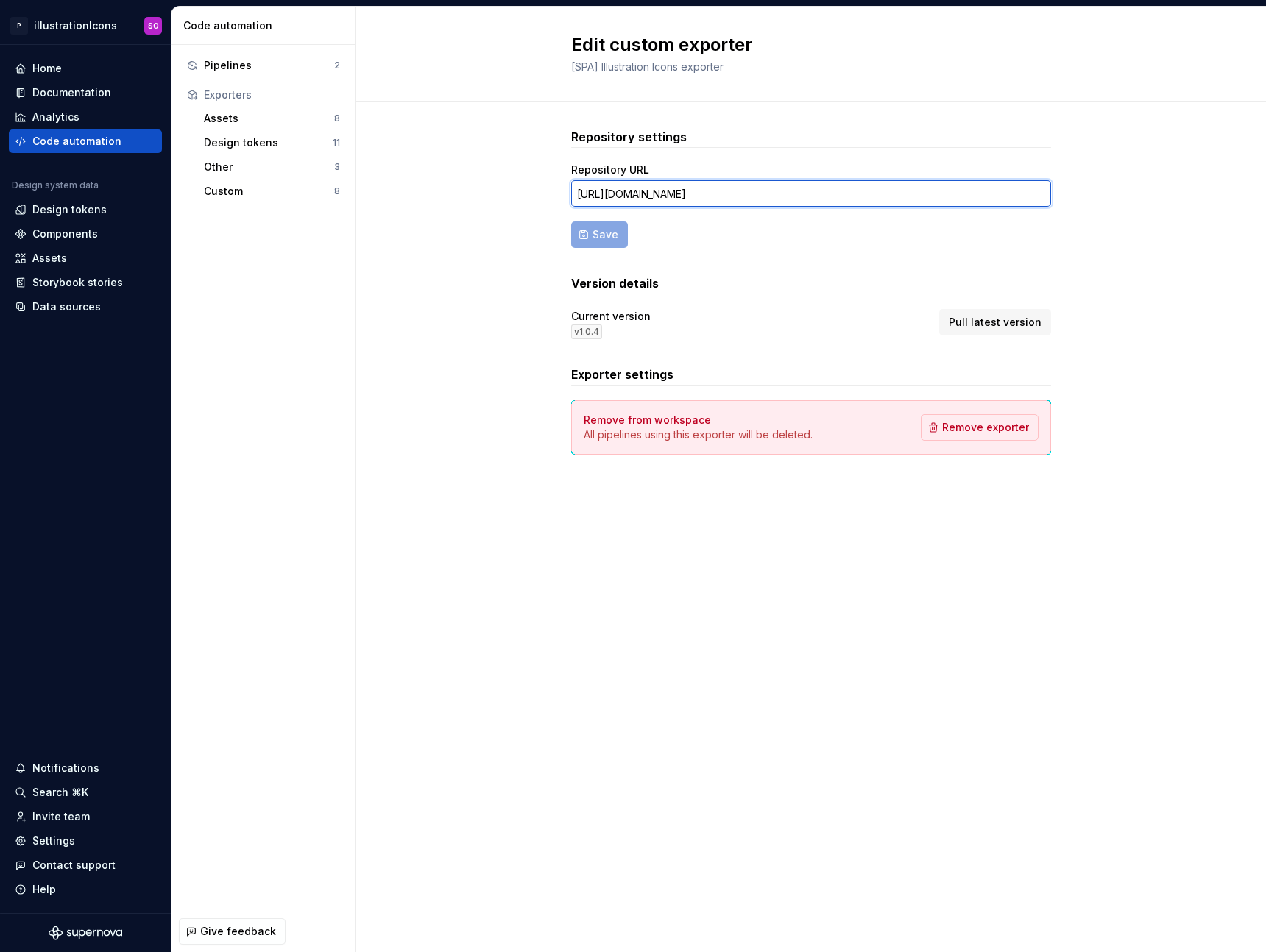
click at [721, 188] on input "[URL][DOMAIN_NAME]" at bounding box center [811, 193] width 479 height 27
click at [492, 255] on div "Repository settings Repository URL [URL][DOMAIN_NAME] Save Version details Curr…" at bounding box center [811, 306] width 910 height 409
click at [744, 656] on div "Edit custom exporter [SPA] Illustration Icons exporter Repository settings Repo…" at bounding box center [811, 479] width 910 height 945
